Goal: Communication & Community: Participate in discussion

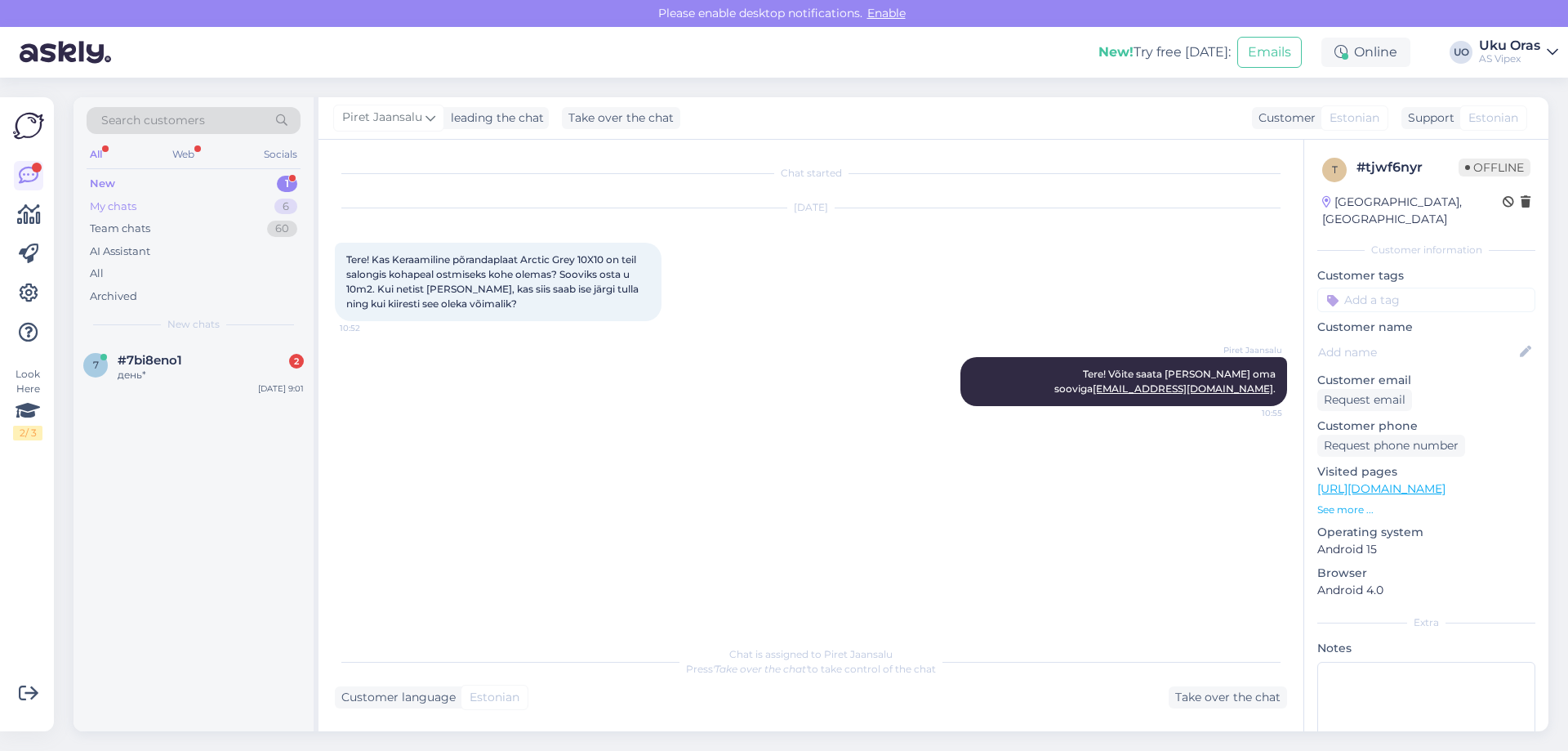
click at [133, 203] on div "My chats" at bounding box center [113, 206] width 47 height 17
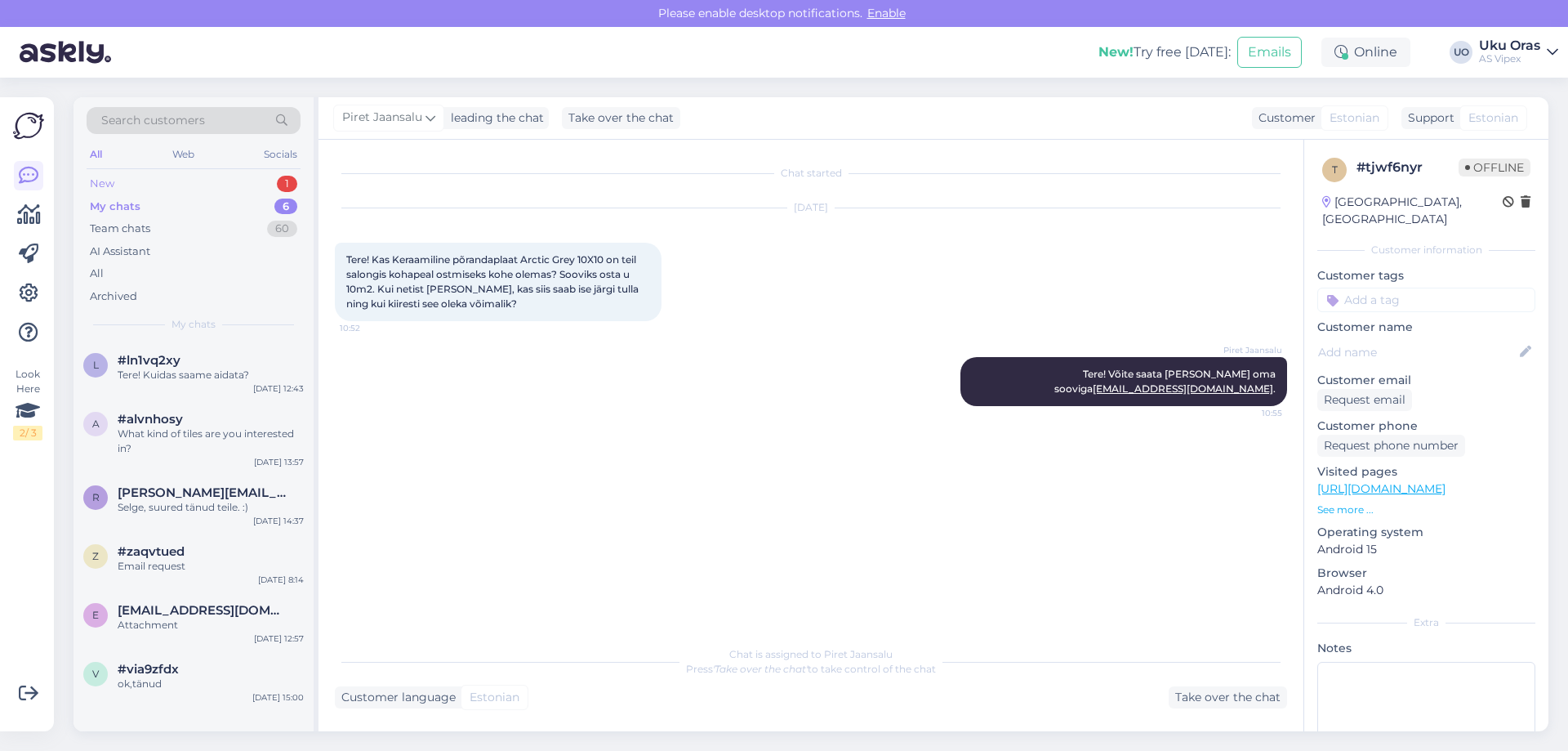
click at [140, 178] on div "New 1" at bounding box center [194, 183] width 214 height 23
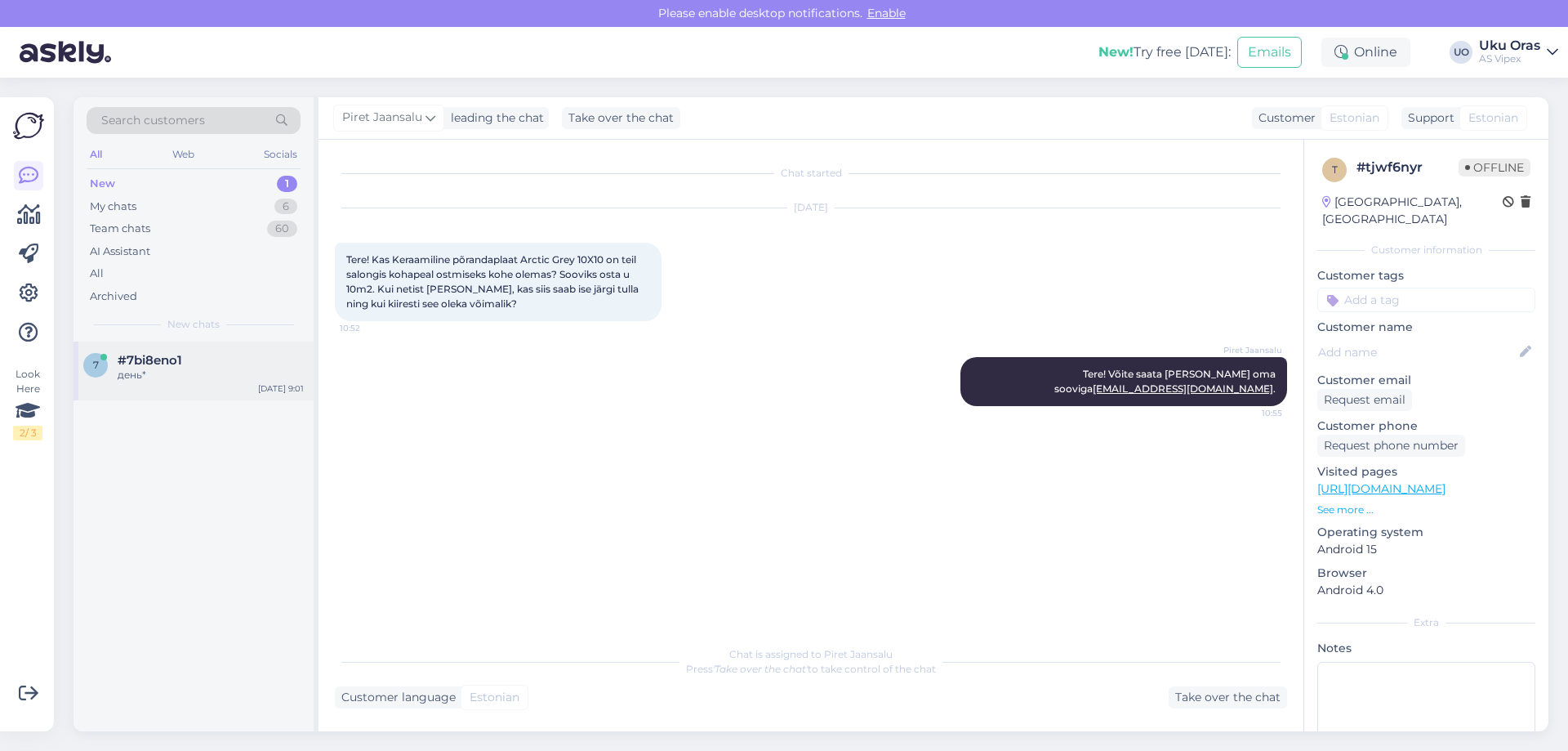
click at [152, 367] on span "#7bi8eno1" at bounding box center [149, 360] width 64 height 15
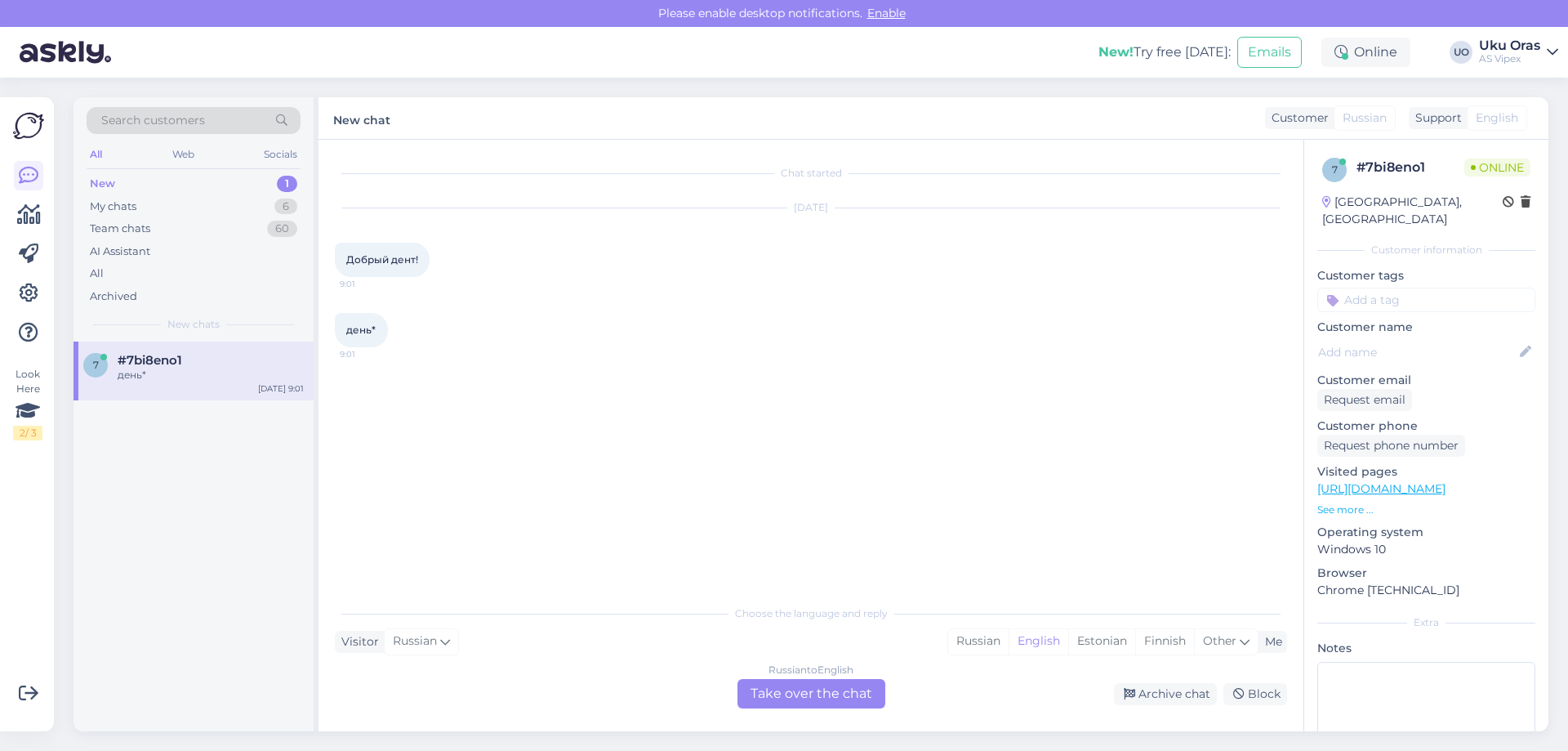
click at [396, 256] on span "Добрый дент!" at bounding box center [382, 259] width 72 height 12
click at [488, 431] on div "Chat started [DATE] Добрый дент! 9:01 день* 9:01" at bounding box center [818, 369] width 967 height 426
click at [360, 324] on span "день*" at bounding box center [361, 329] width 30 height 12
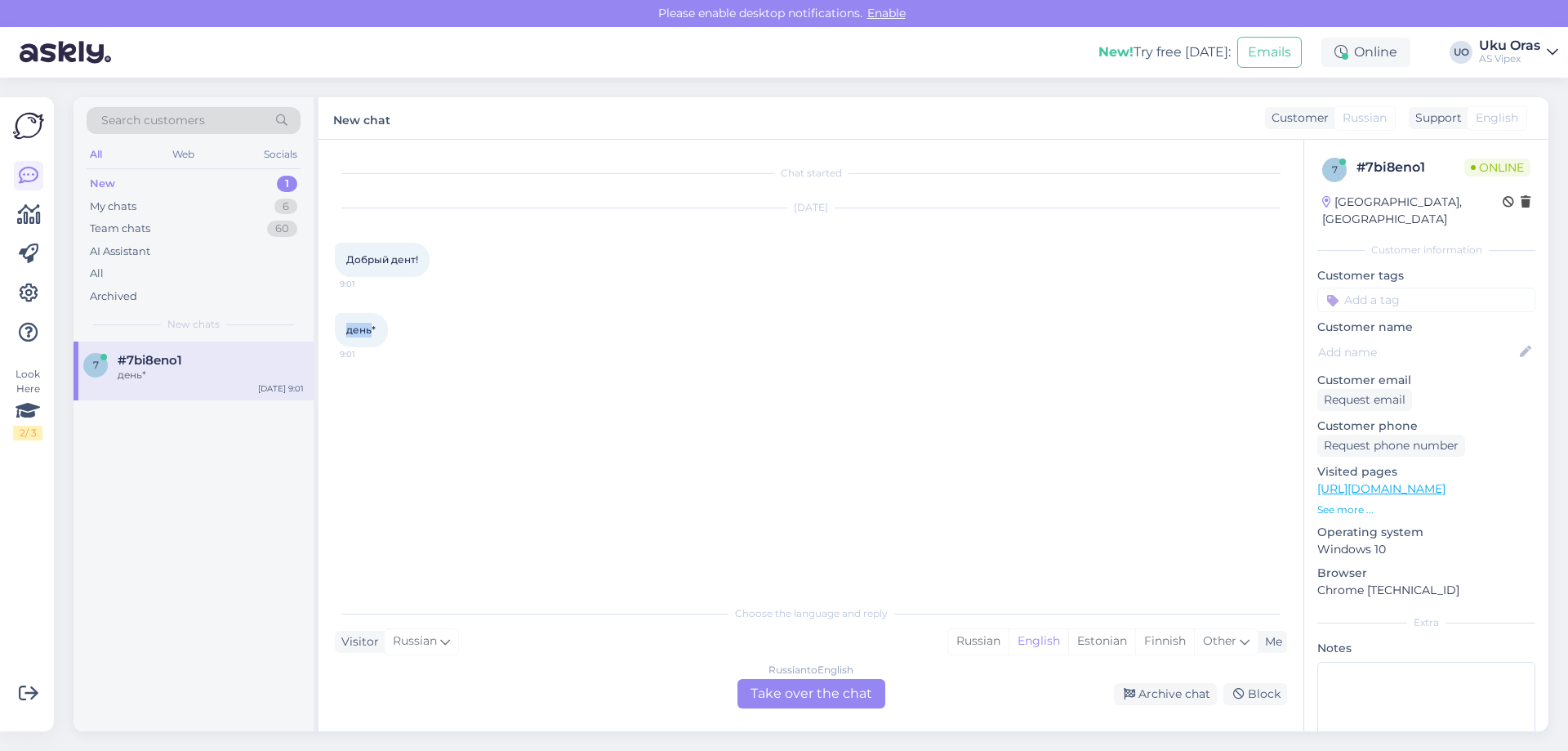
click at [360, 324] on span "день*" at bounding box center [361, 329] width 30 height 12
click at [890, 249] on div "[DATE] Добрый дент! 9:01" at bounding box center [811, 243] width 953 height 104
